Goal: Find specific fact: Find specific fact

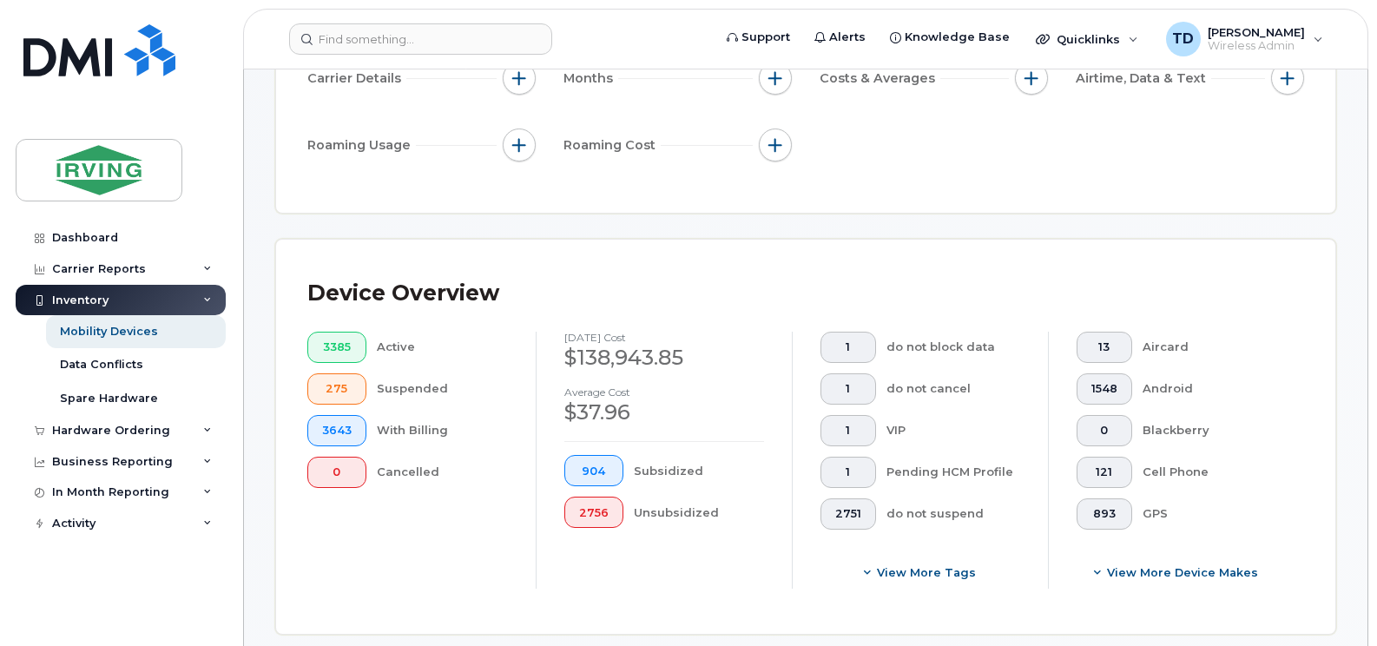
scroll to position [695, 0]
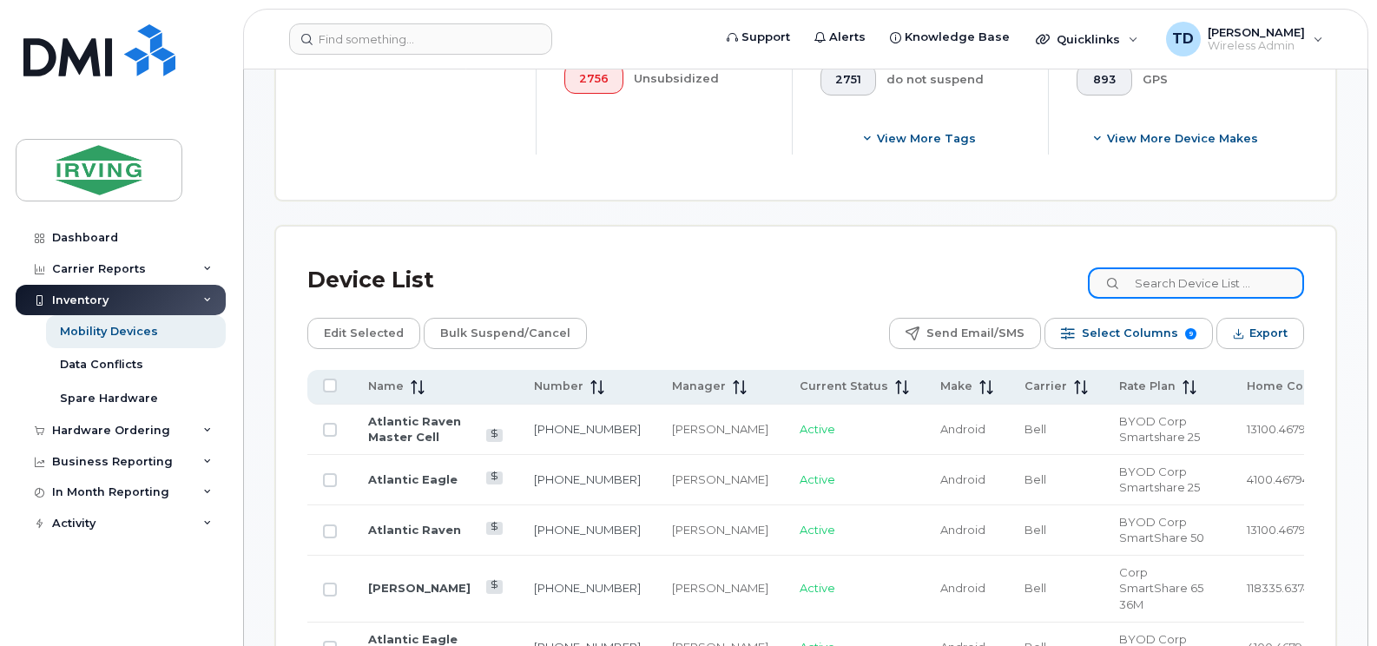
click at [1163, 286] on input at bounding box center [1196, 282] width 216 height 31
paste input "[PHONE_NUMBER]"
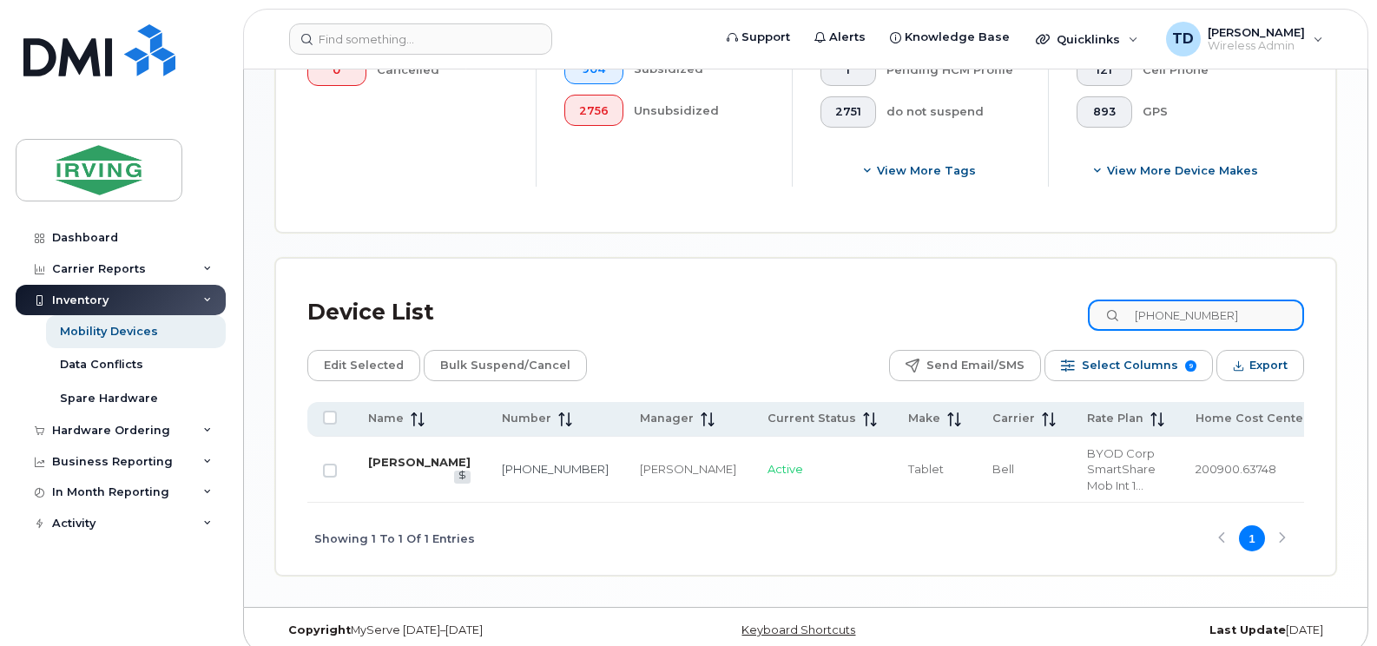
type input "[PHONE_NUMBER]"
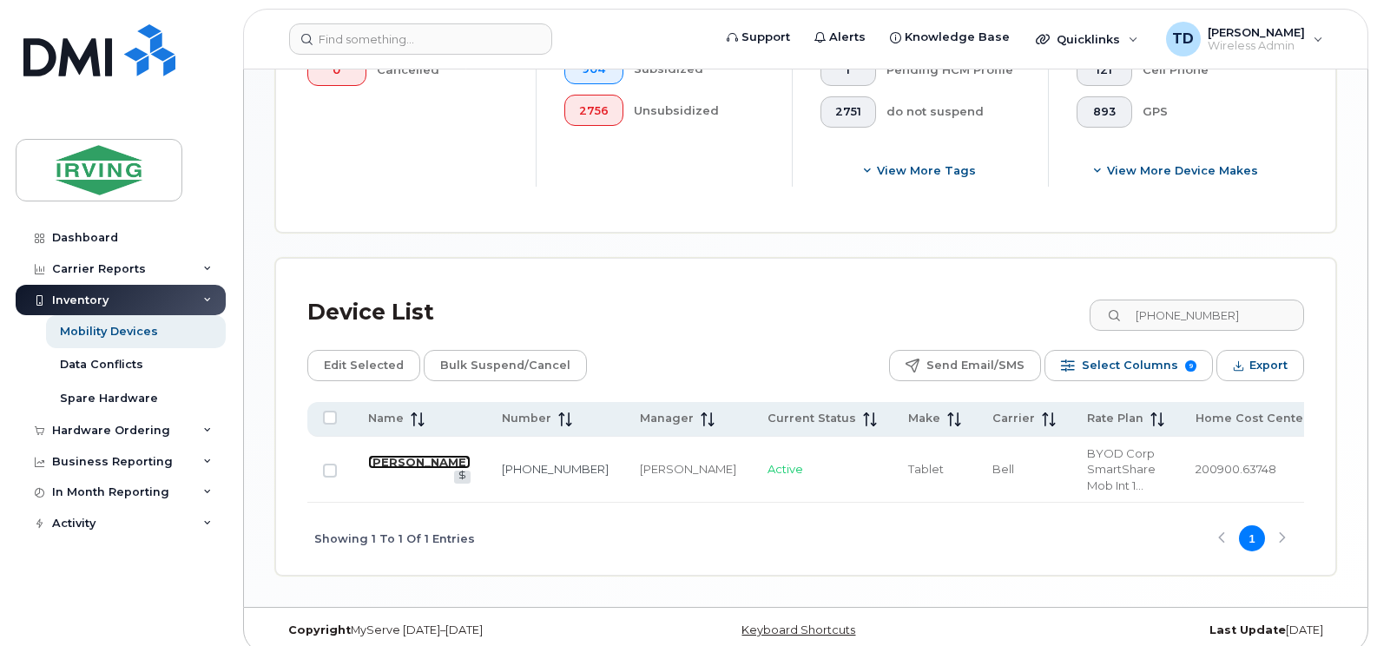
click at [377, 455] on link "[PERSON_NAME]" at bounding box center [419, 462] width 102 height 14
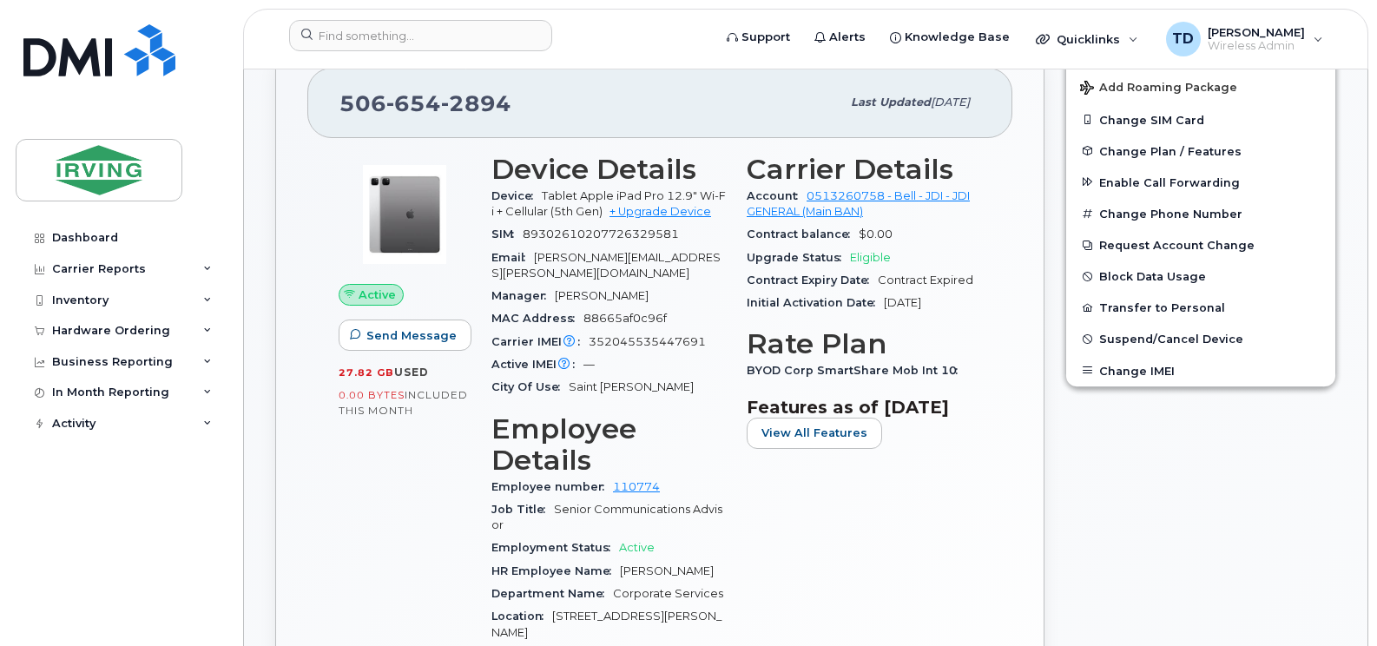
scroll to position [521, 0]
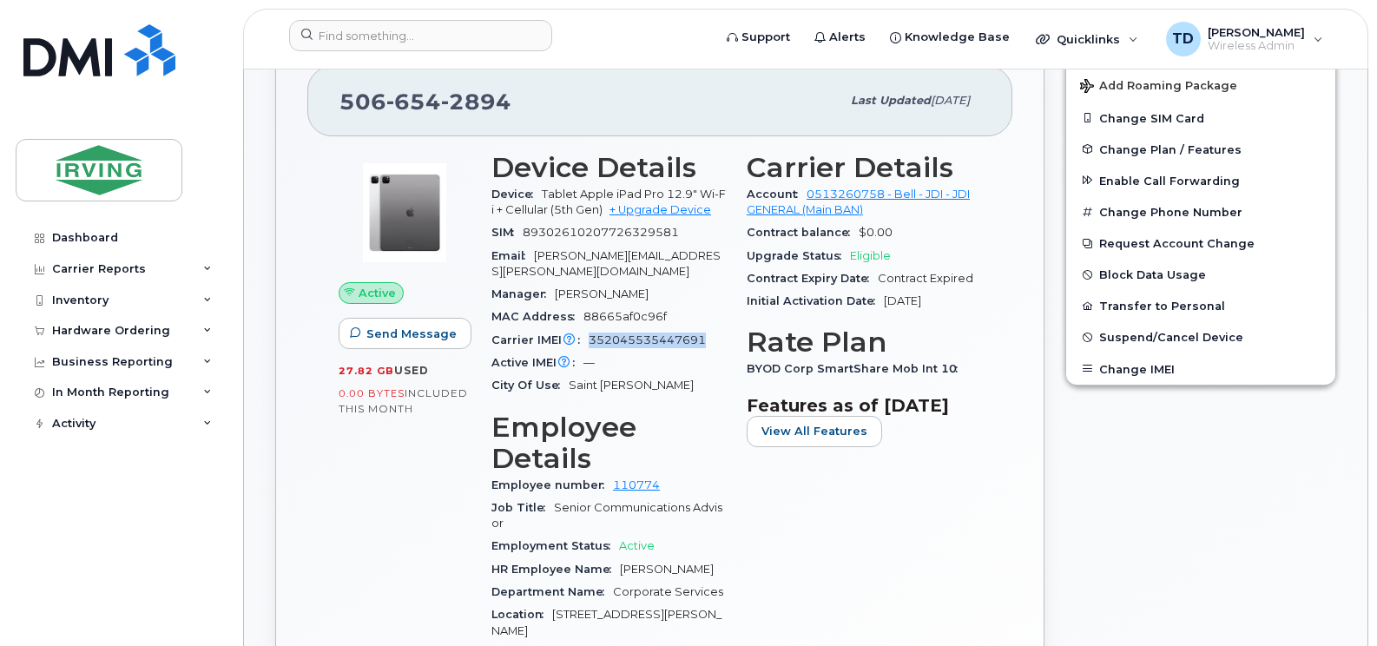
drag, startPoint x: 705, startPoint y: 320, endPoint x: 586, endPoint y: 318, distance: 119.0
click at [586, 329] on div "Carrier IMEI Carrier IMEI is reported during the last billing cycle or change o…" at bounding box center [608, 340] width 234 height 23
copy span "352045535447691"
